Goal: Navigation & Orientation: Find specific page/section

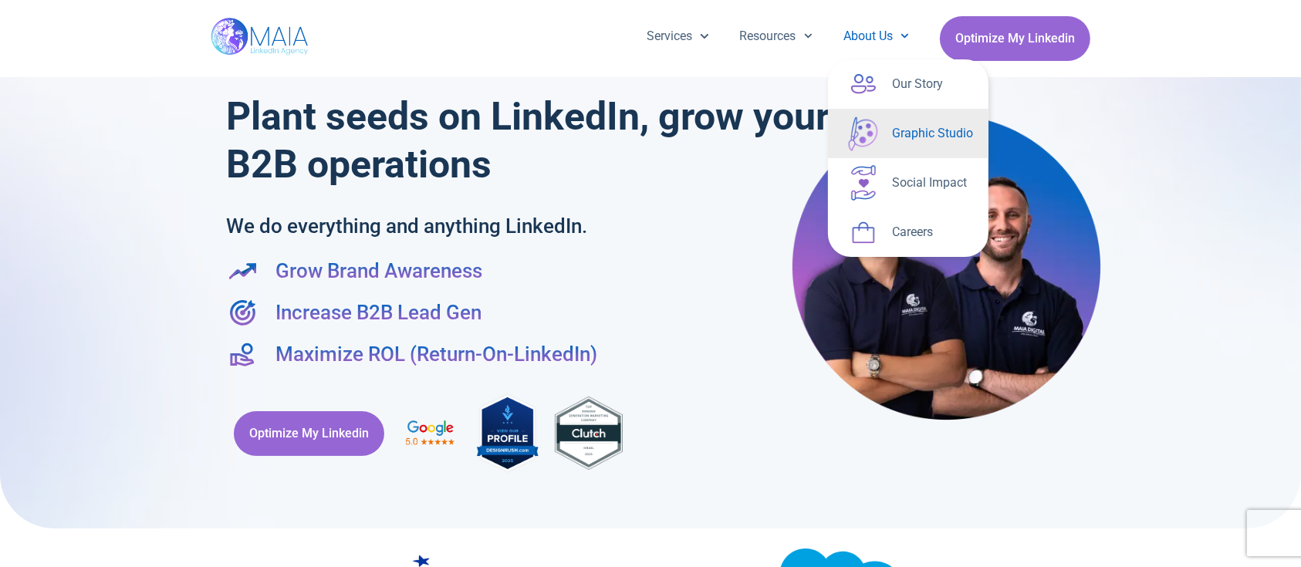
click at [906, 139] on link "Graphic Studio" at bounding box center [908, 133] width 160 height 49
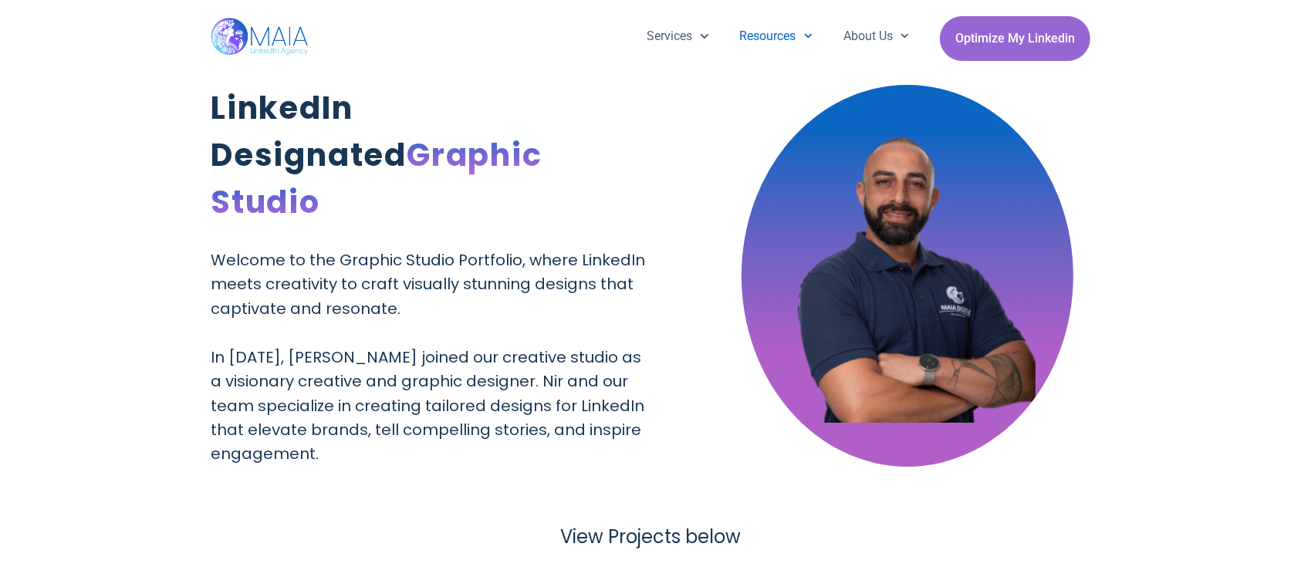
click at [750, 39] on link "Resources" at bounding box center [775, 36] width 103 height 40
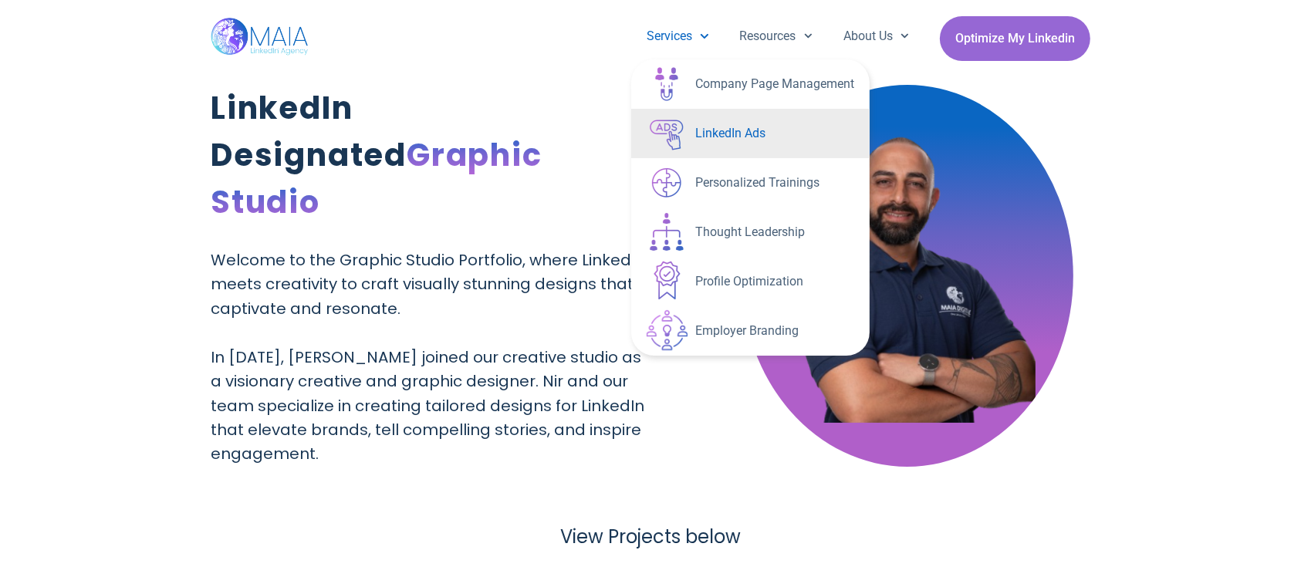
click at [734, 144] on link "LinkedIn Ads" at bounding box center [750, 133] width 238 height 49
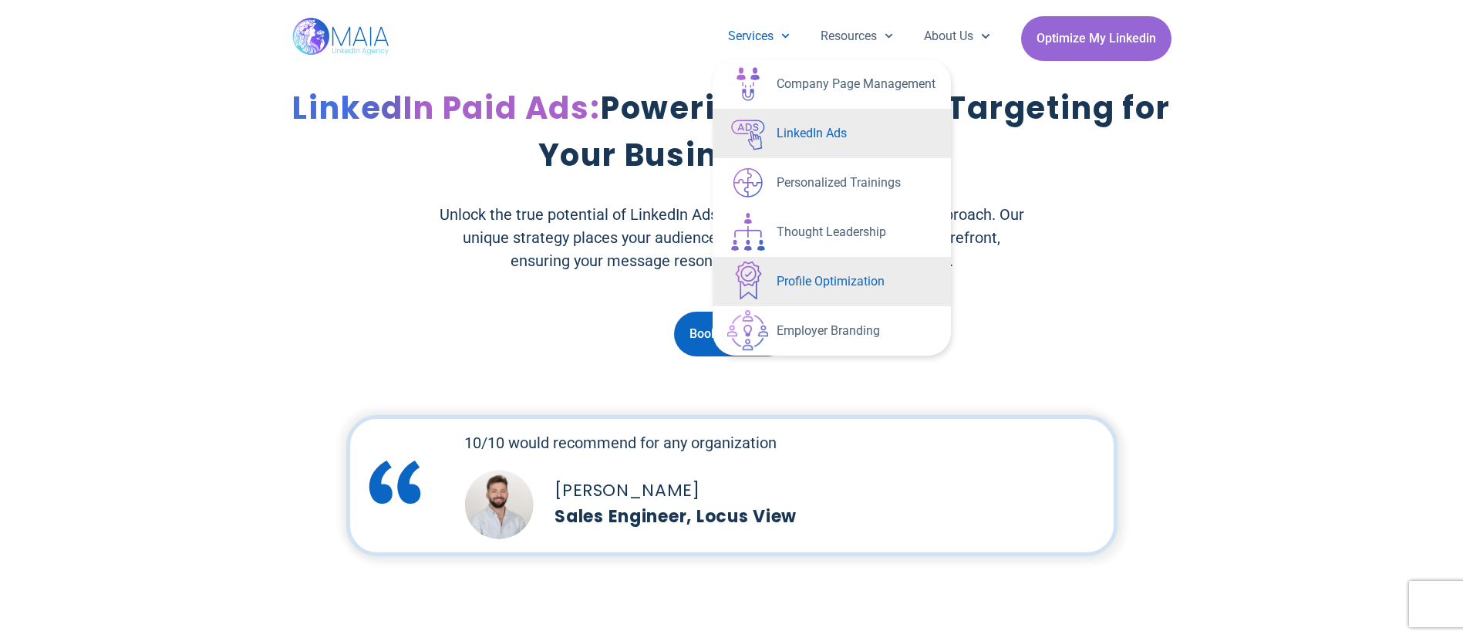
click at [825, 288] on link "Profile Optimization" at bounding box center [832, 281] width 238 height 49
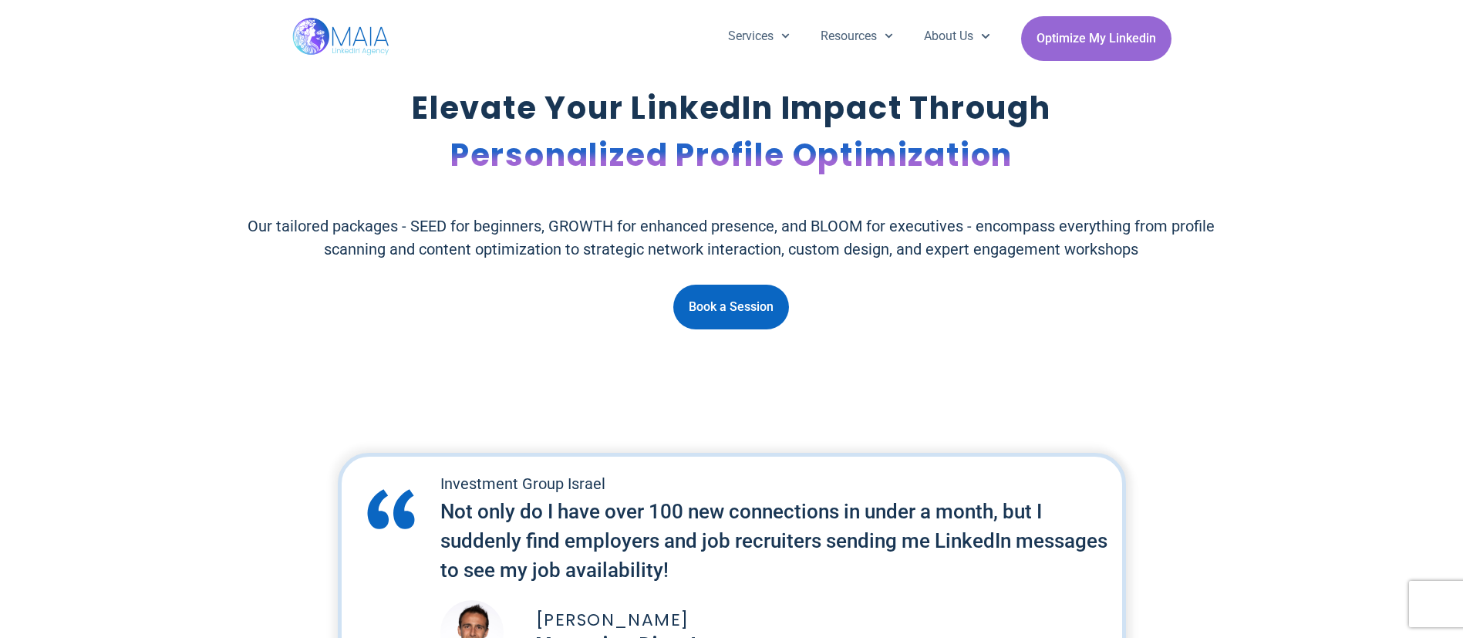
scroll to position [1736, 0]
